Goal: Task Accomplishment & Management: Manage account settings

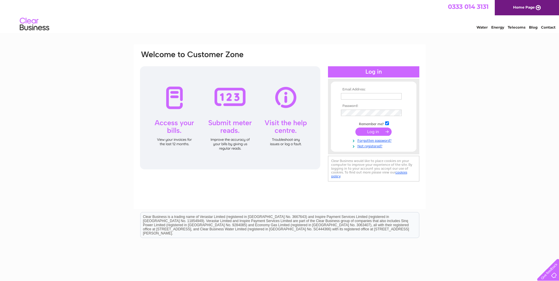
type input "[DOMAIN_NAME][EMAIL_ADDRESS][DOMAIN_NAME]"
click at [369, 133] on input "submit" at bounding box center [373, 132] width 36 height 8
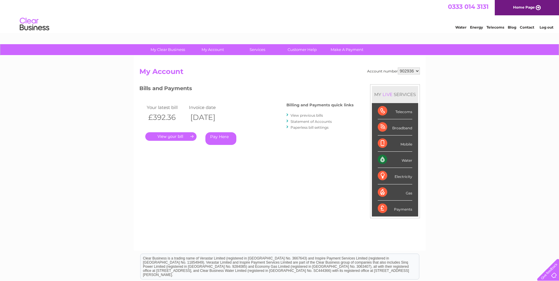
click at [166, 135] on link "." at bounding box center [170, 136] width 51 height 9
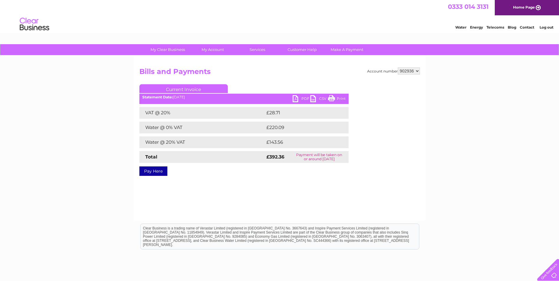
click at [295, 99] on link "PDF" at bounding box center [302, 99] width 18 height 9
click at [545, 28] on link "Log out" at bounding box center [547, 27] width 14 height 4
